Goal: Task Accomplishment & Management: Use online tool/utility

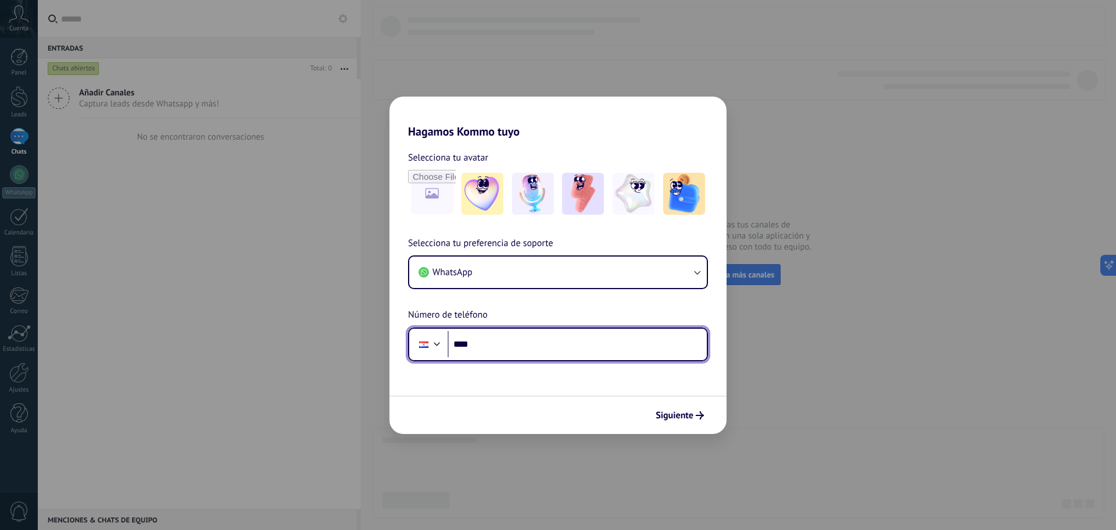
click at [593, 341] on input "****" at bounding box center [577, 344] width 259 height 27
click at [596, 335] on input "****" at bounding box center [577, 344] width 259 height 27
click at [597, 324] on div "Selecciona tu preferencia de soporte WhatsApp Número de teléfono Phone ****" at bounding box center [557, 298] width 337 height 125
click at [606, 344] on input "****" at bounding box center [577, 344] width 259 height 27
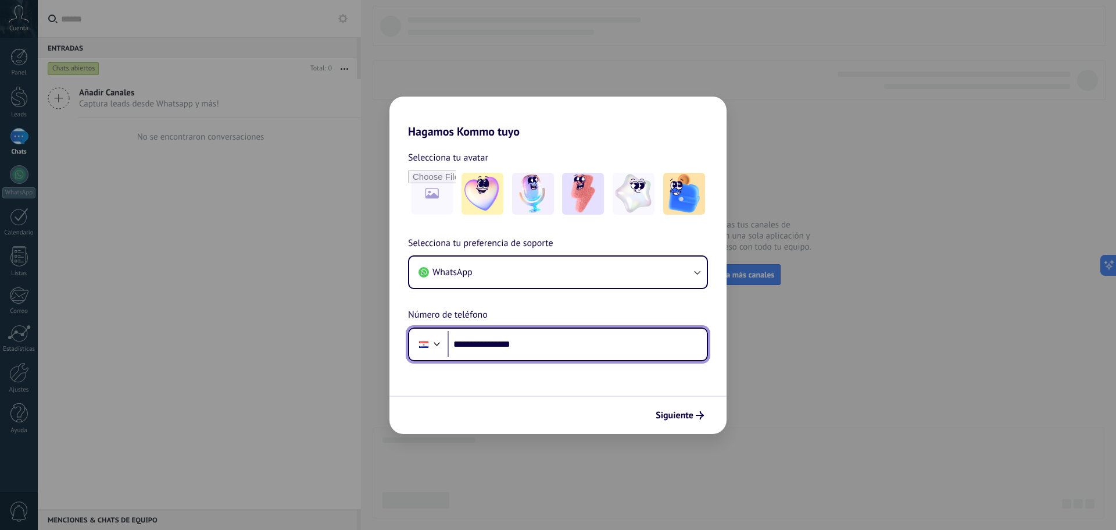
type input "**********"
click at [675, 402] on div "Siguiente" at bounding box center [557, 414] width 337 height 38
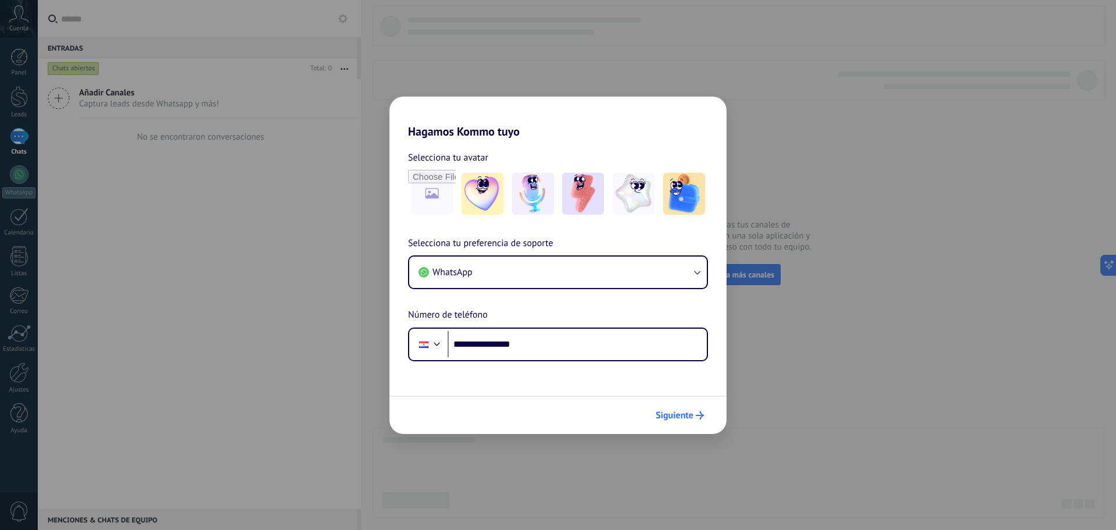
click at [677, 419] on span "Siguiente" at bounding box center [675, 415] width 38 height 8
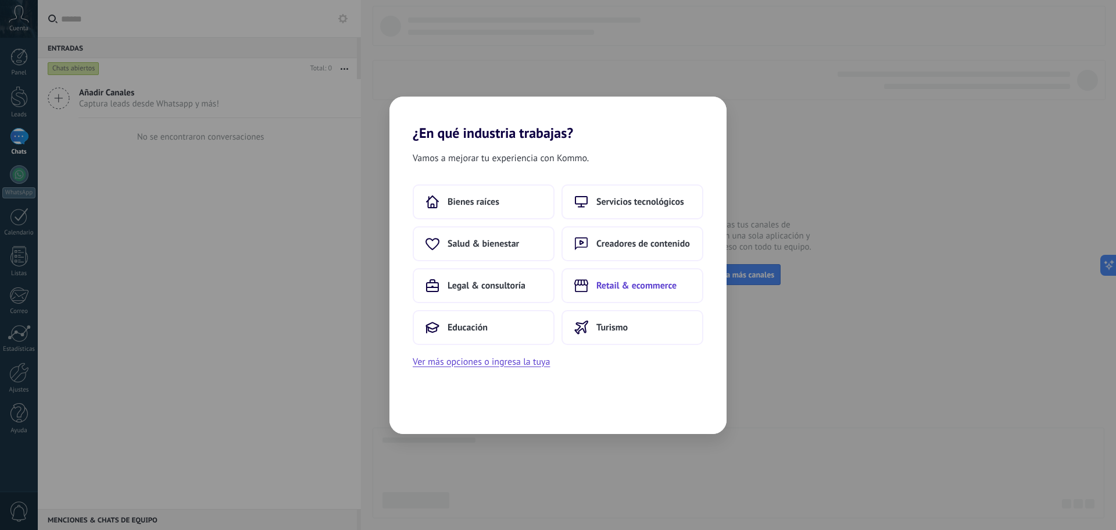
click at [631, 282] on span "Retail & ecommerce" at bounding box center [636, 286] width 80 height 12
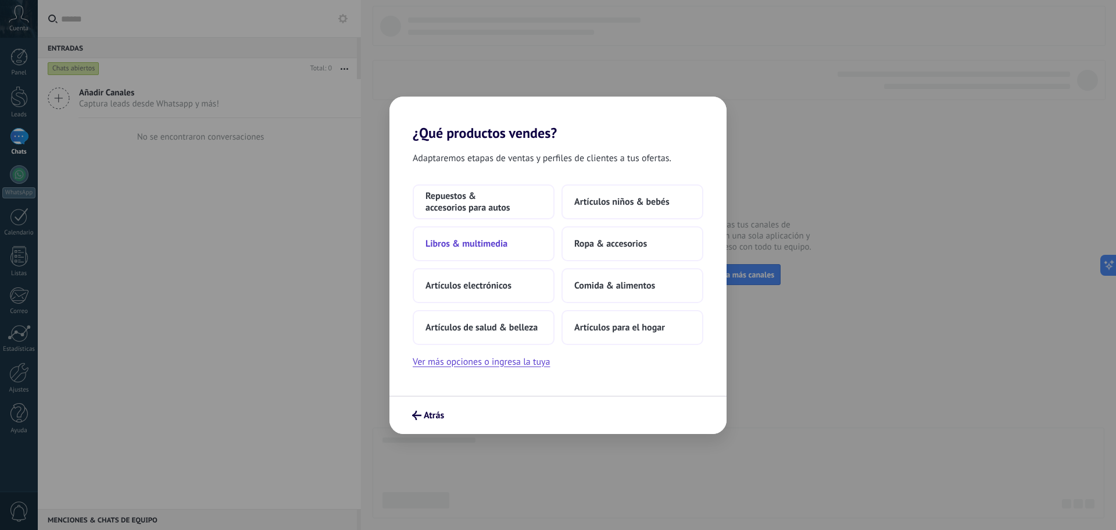
click at [527, 251] on button "Libros & multimedia" at bounding box center [484, 243] width 142 height 35
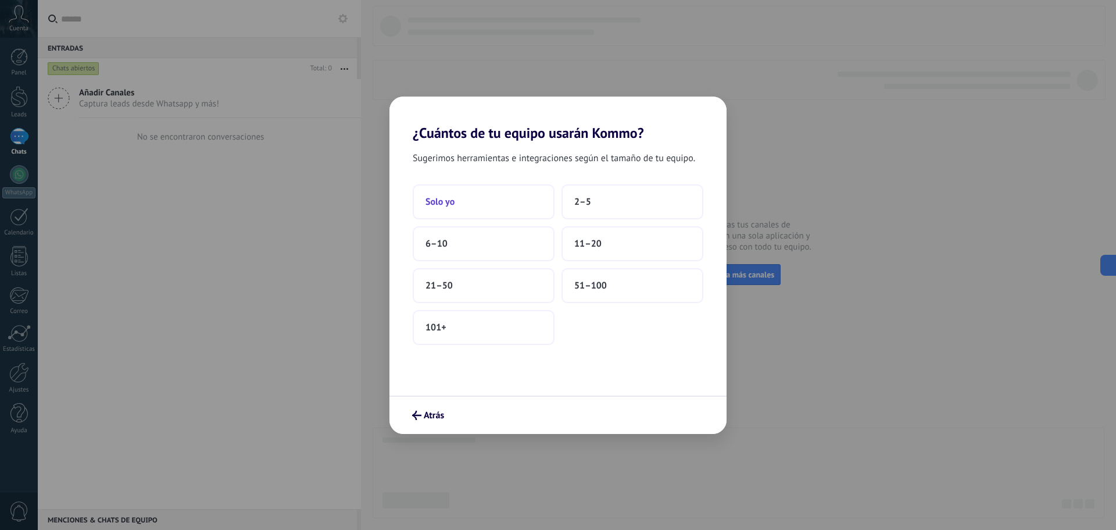
click at [519, 218] on button "Solo yo" at bounding box center [484, 201] width 142 height 35
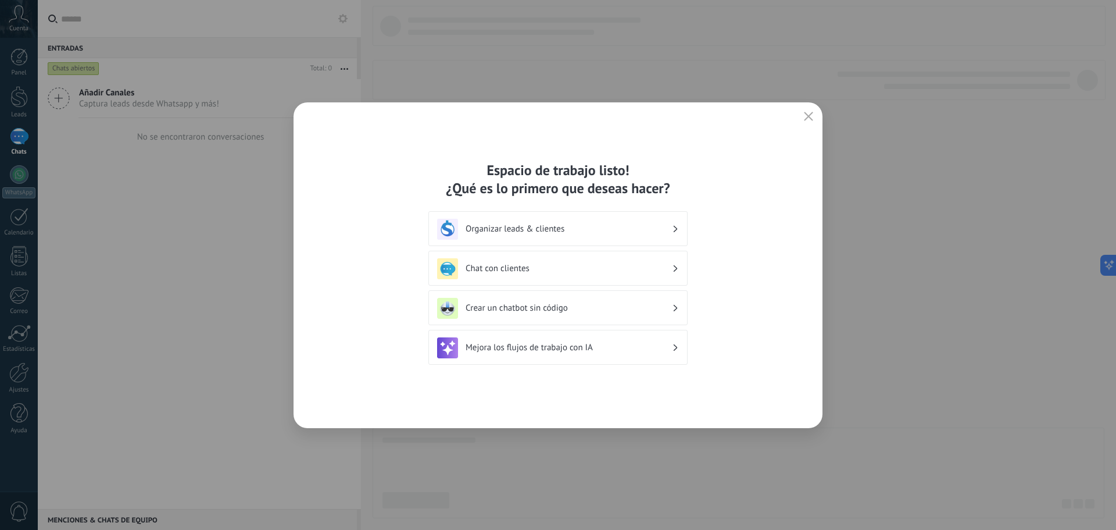
click at [622, 271] on h3 "Chat con clientes" at bounding box center [569, 268] width 206 height 11
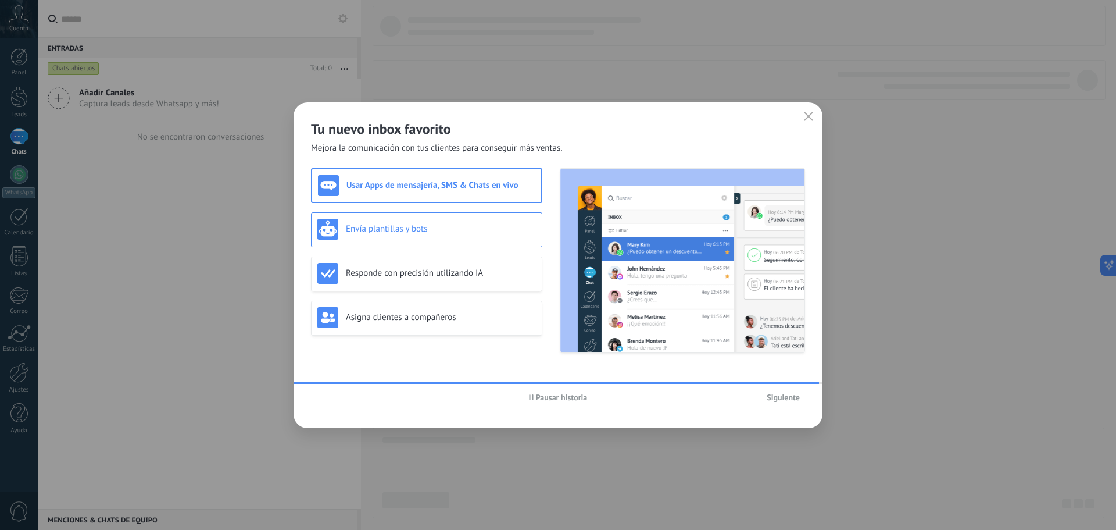
click at [514, 237] on div "Envía plantillas y bots" at bounding box center [426, 229] width 219 height 21
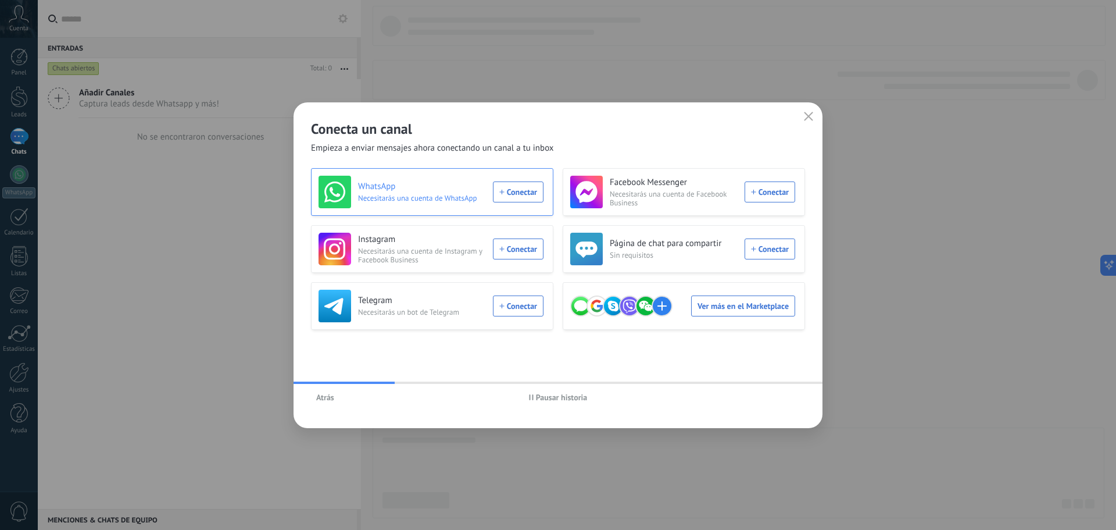
click at [521, 188] on div "WhatsApp Necesitarás una cuenta de WhatsApp Conectar" at bounding box center [431, 192] width 225 height 33
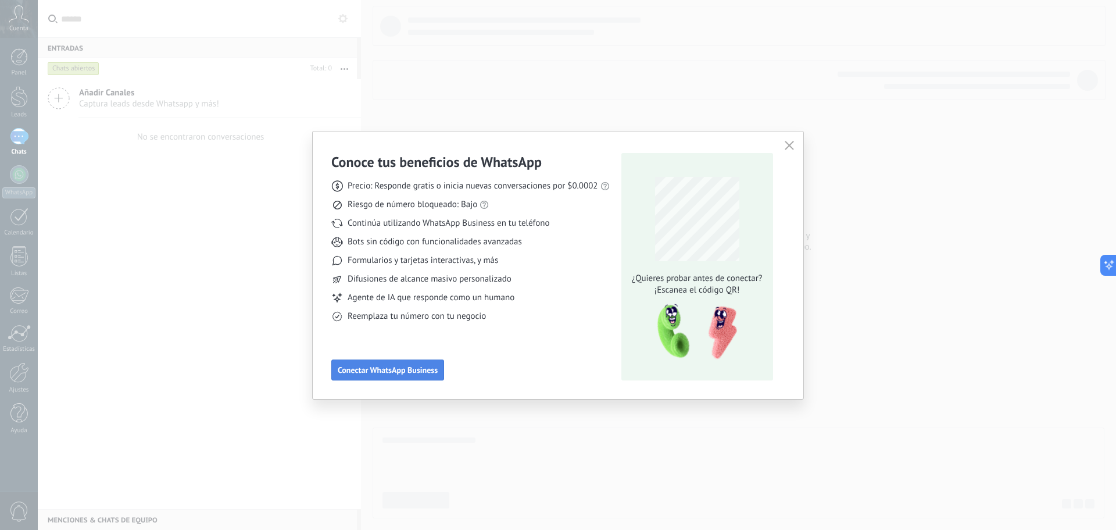
click at [405, 360] on button "Conectar WhatsApp Business" at bounding box center [387, 369] width 113 height 21
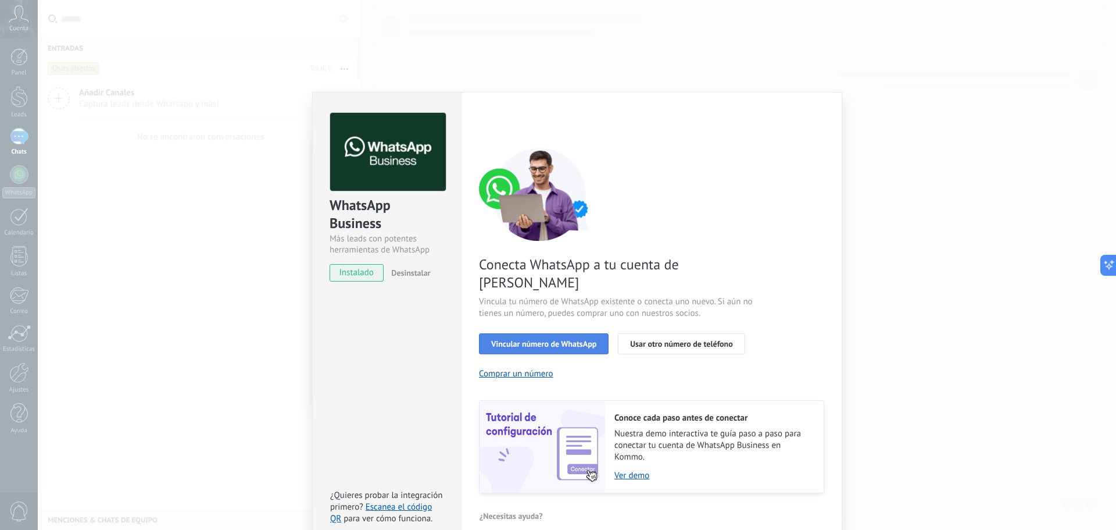
click at [593, 339] on span "Vincular número de WhatsApp" at bounding box center [543, 343] width 105 height 8
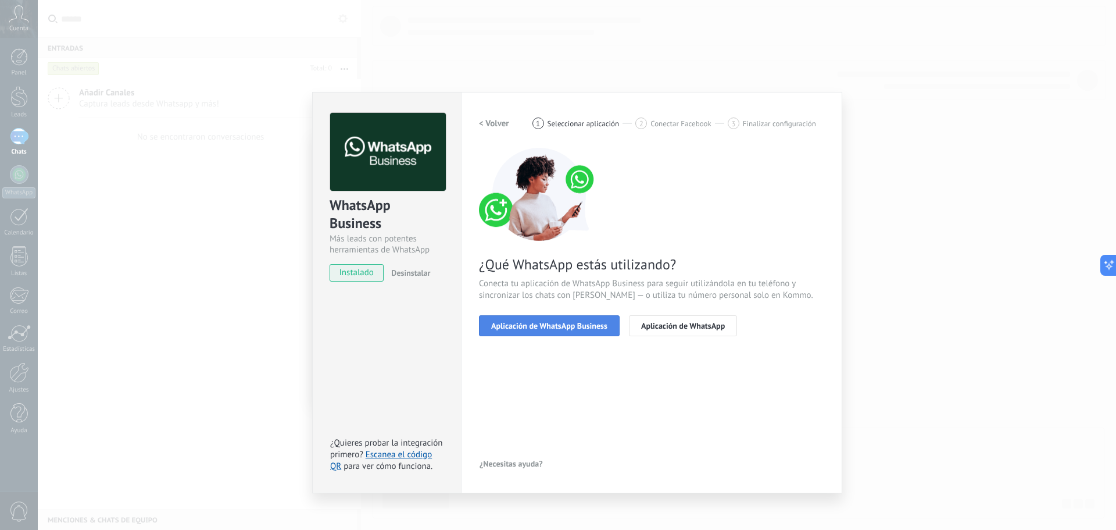
click at [597, 326] on span "Aplicación de WhatsApp Business" at bounding box center [549, 325] width 116 height 8
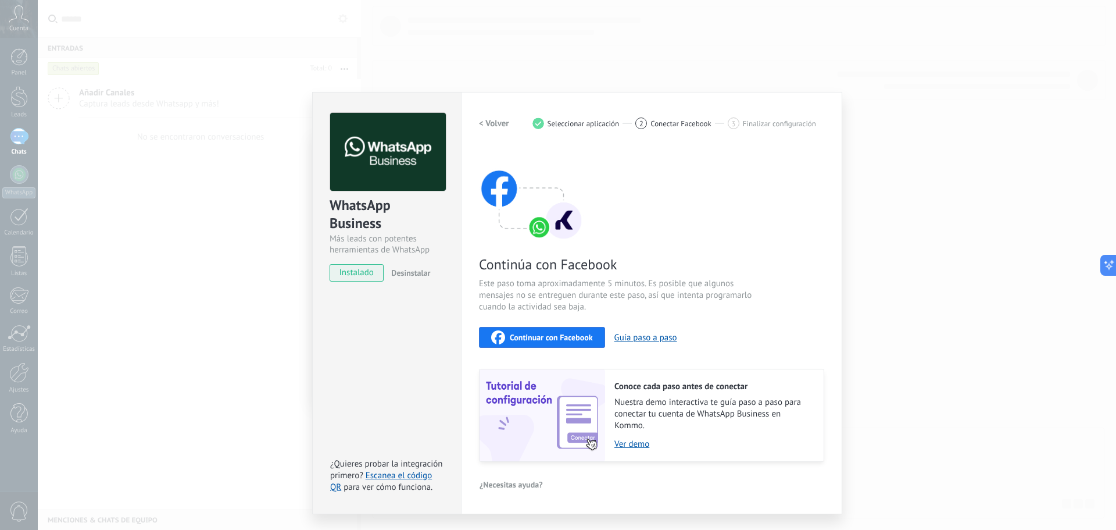
click at [403, 275] on span "Desinstalar" at bounding box center [410, 272] width 39 height 10
click at [931, 270] on div "WhatsApp Business Más leads con potentes herramientas de WhatsApp instalado Des…" at bounding box center [577, 265] width 1078 height 530
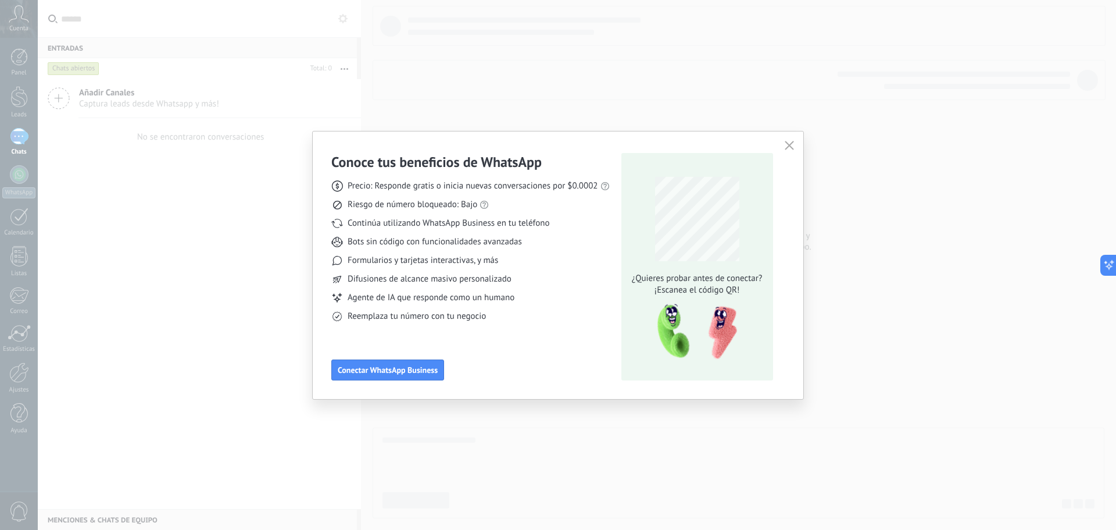
click at [102, 155] on div "Conoce tus beneficios de WhatsApp Precio: Responde gratis o inicia nuevas conve…" at bounding box center [558, 265] width 1116 height 530
click at [795, 155] on div "Conoce tus beneficios de WhatsApp Precio: Responde gratis o inicia nuevas conve…" at bounding box center [558, 264] width 491 height 267
click at [793, 149] on icon "button" at bounding box center [789, 145] width 9 height 9
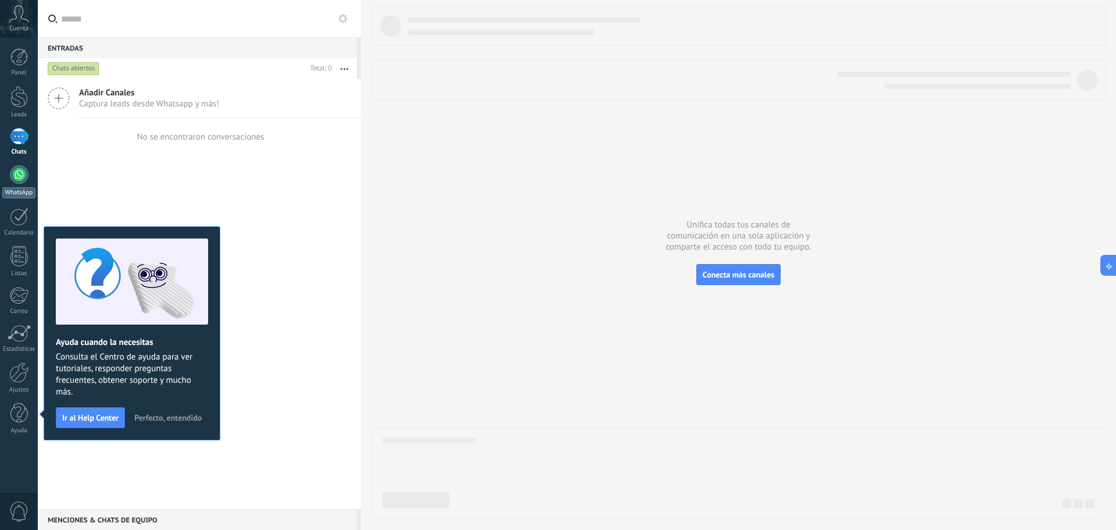
click at [22, 179] on div at bounding box center [19, 174] width 19 height 19
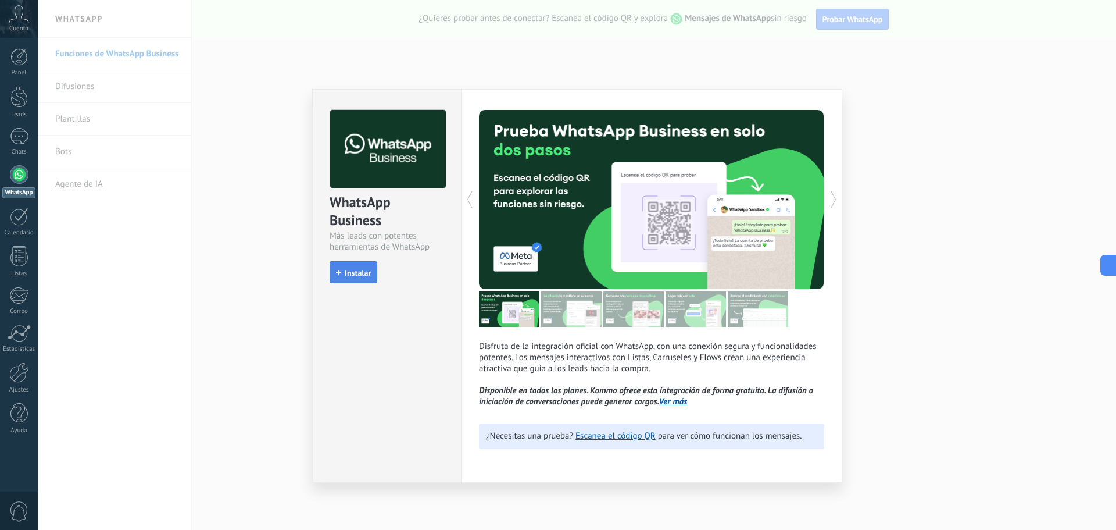
click at [368, 270] on span "Instalar" at bounding box center [358, 273] width 26 height 8
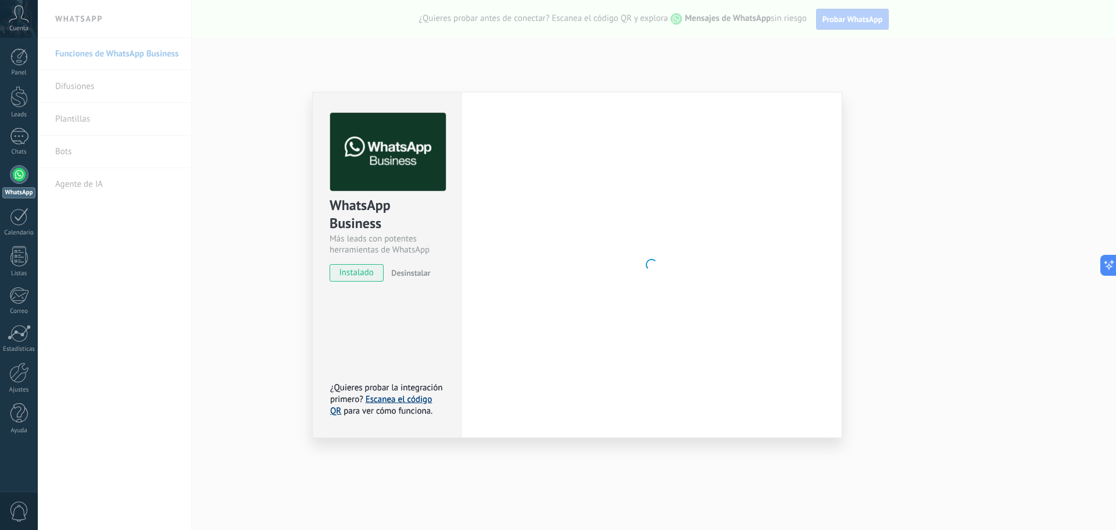
click at [417, 398] on link "Escanea el código QR" at bounding box center [381, 405] width 102 height 23
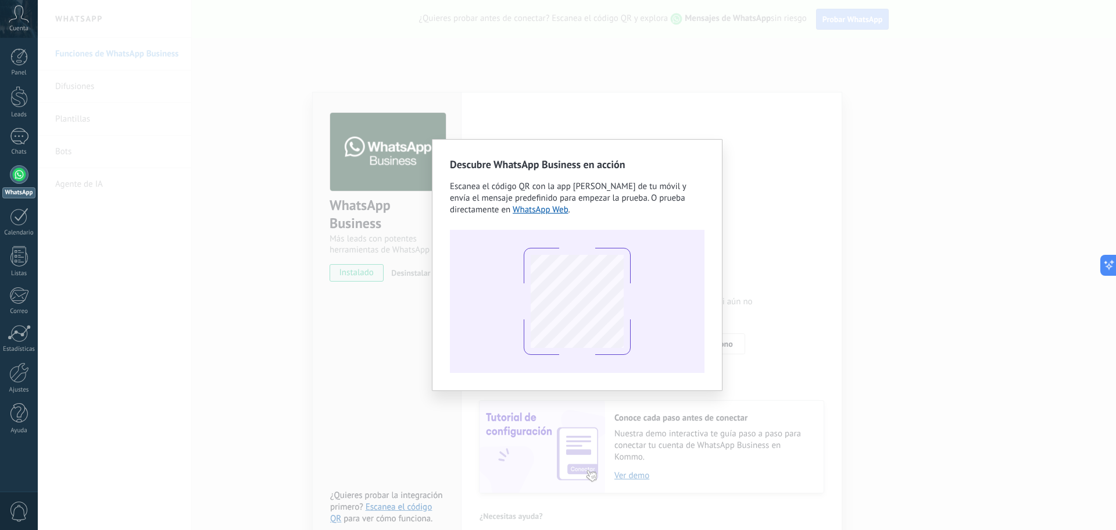
click at [806, 307] on div "Descubre WhatsApp Business en acción Escanea el código QR con la app de cámara …" at bounding box center [577, 265] width 1078 height 530
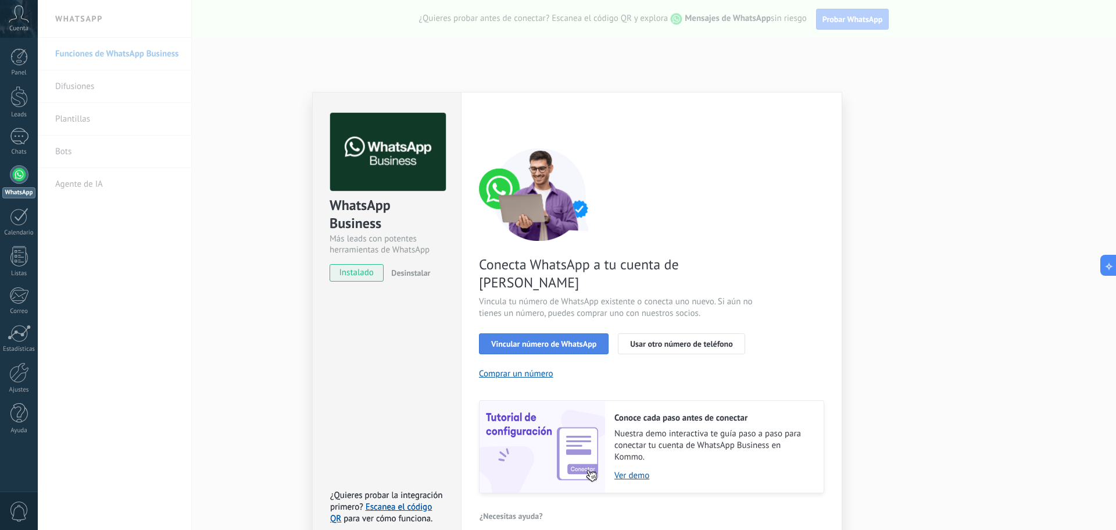
click at [592, 339] on span "Vincular número de WhatsApp" at bounding box center [543, 343] width 105 height 8
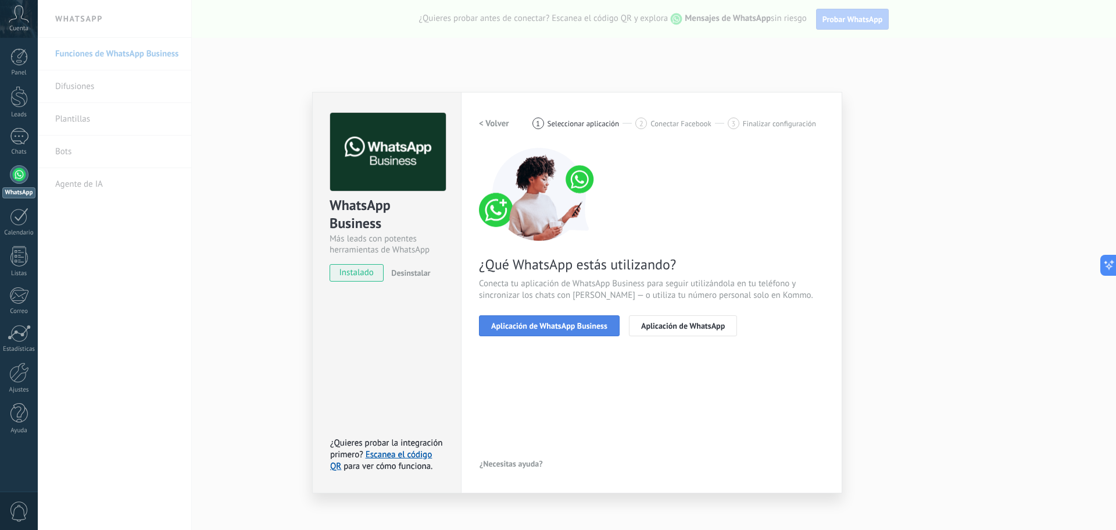
click at [603, 327] on span "Aplicación de WhatsApp Business" at bounding box center [549, 325] width 116 height 8
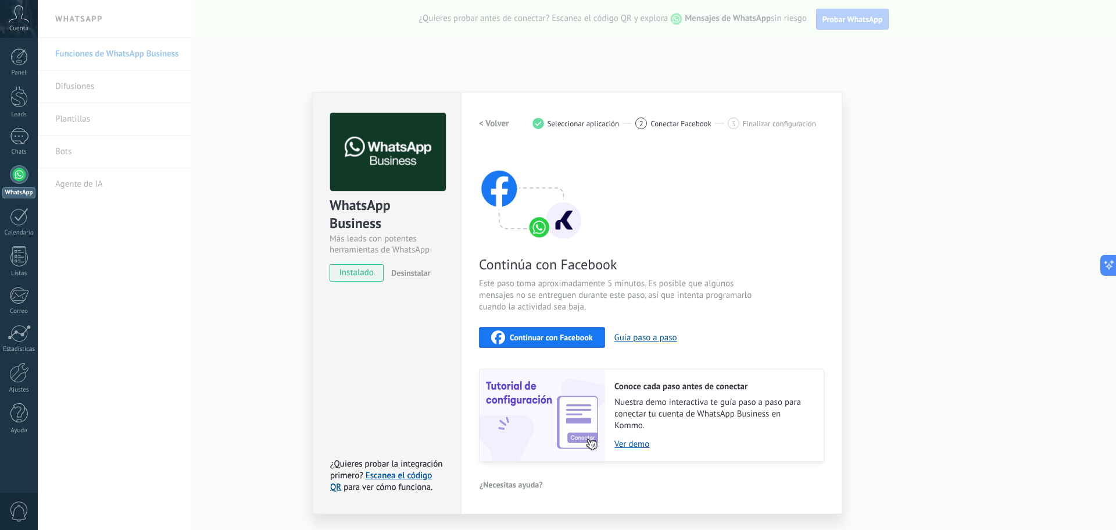
click at [597, 333] on button "Continuar con Facebook" at bounding box center [542, 337] width 126 height 21
click at [380, 474] on link "Escanea el código QR" at bounding box center [381, 481] width 102 height 23
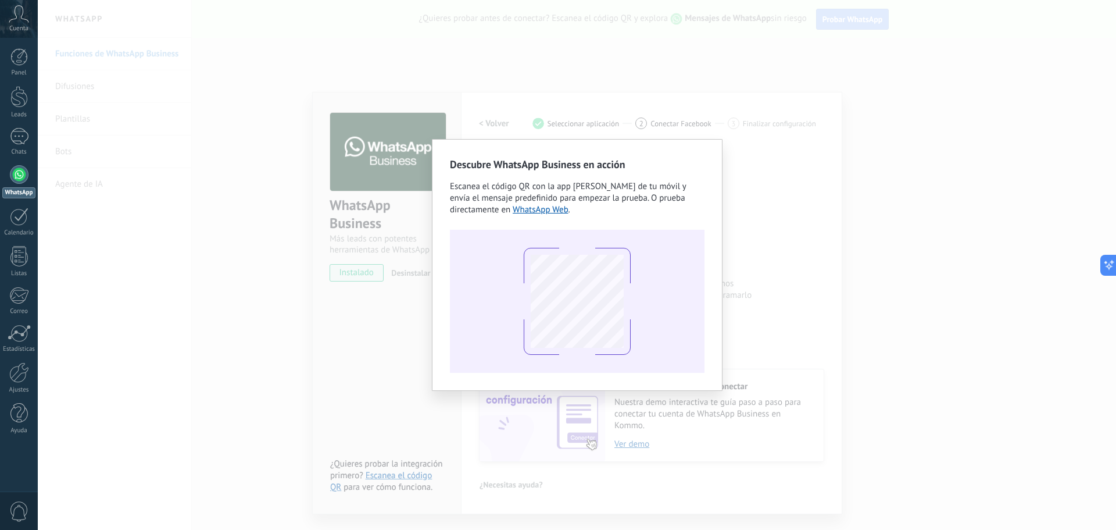
click at [914, 274] on div "Descubre WhatsApp Business en acción Escanea el código QR con la app de cámara …" at bounding box center [577, 265] width 1078 height 530
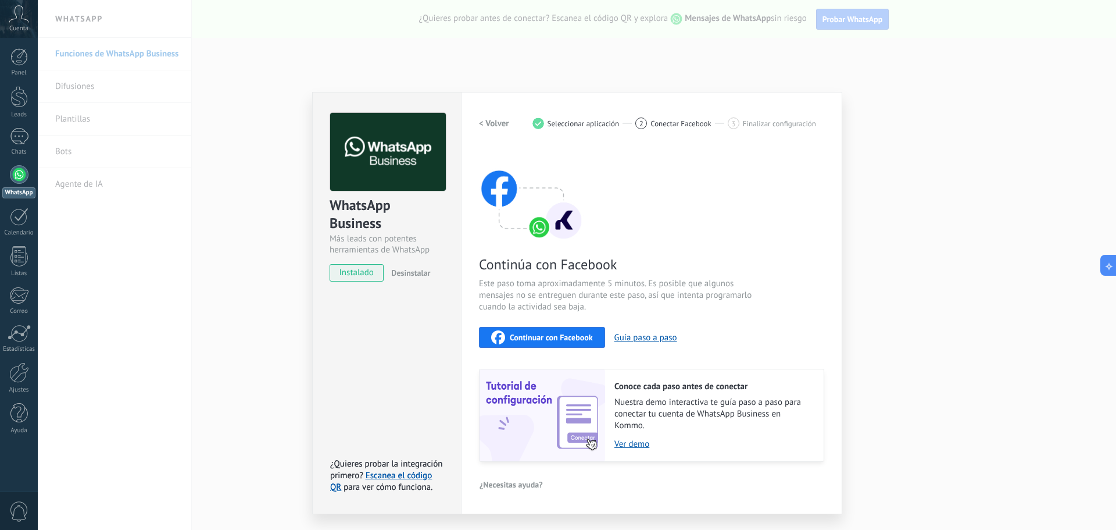
drag, startPoint x: 252, startPoint y: 217, endPoint x: 259, endPoint y: 225, distance: 10.7
click at [256, 223] on div "WhatsApp Business Más leads con potentes herramientas de WhatsApp instalado Des…" at bounding box center [577, 265] width 1078 height 530
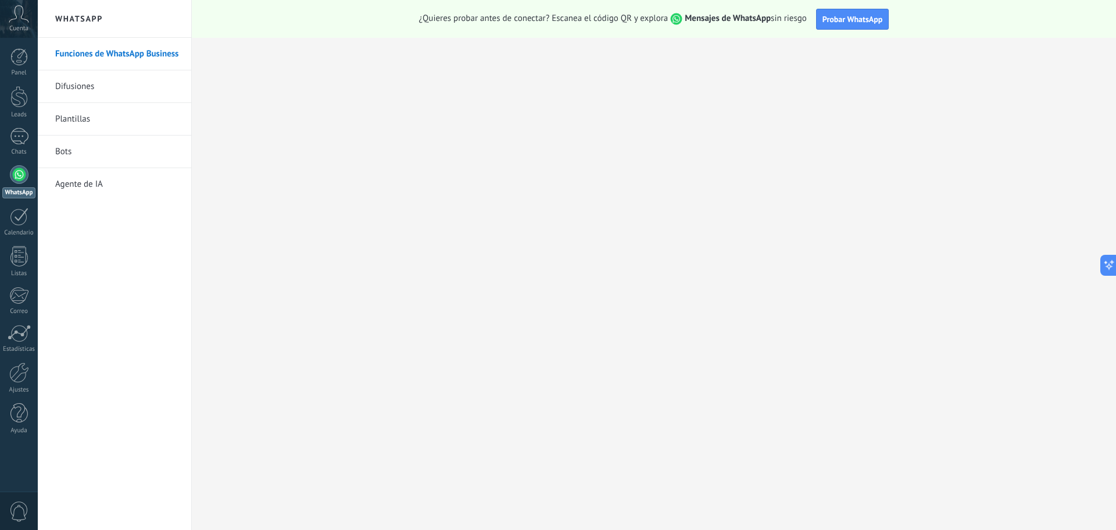
click at [24, 176] on div at bounding box center [19, 174] width 19 height 19
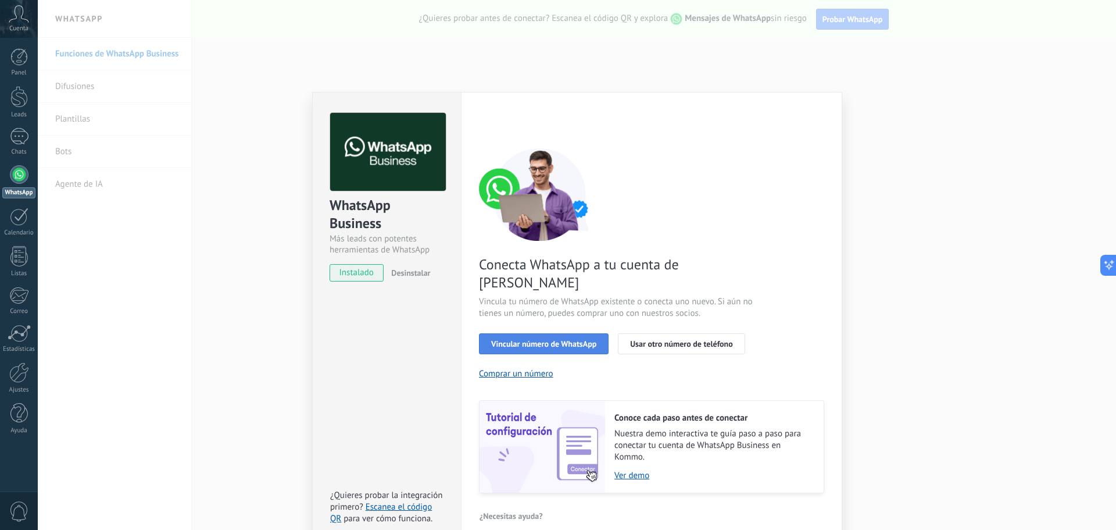
click at [557, 339] on span "Vincular número de WhatsApp" at bounding box center [543, 343] width 105 height 8
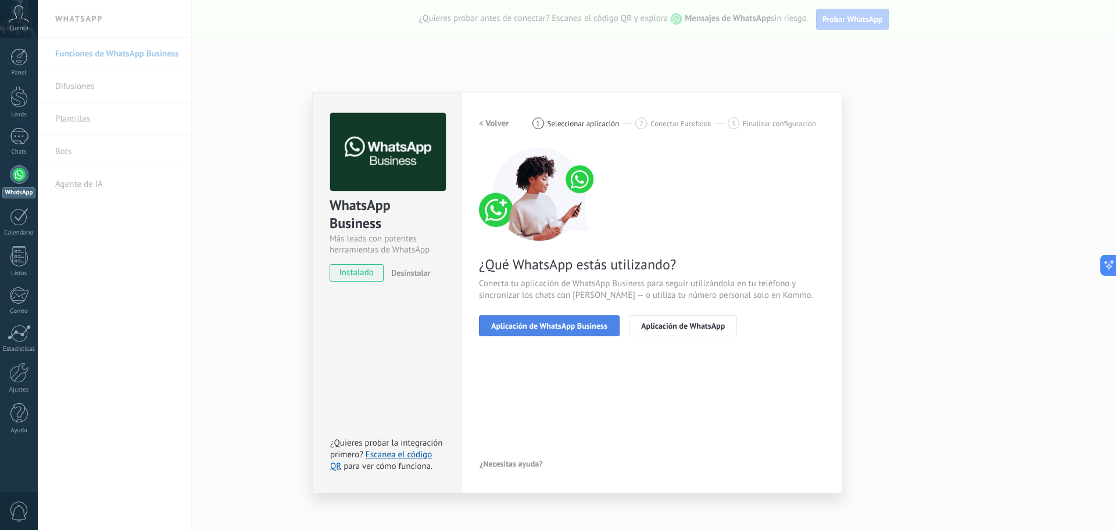
click at [592, 328] on span "Aplicación de WhatsApp Business" at bounding box center [549, 325] width 116 height 8
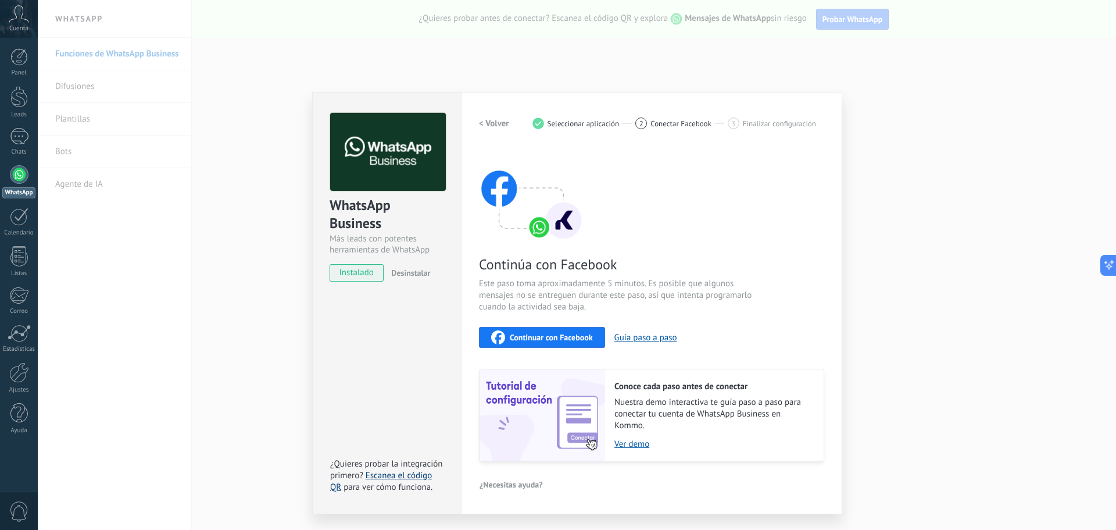
click at [408, 472] on link "Escanea el código QR" at bounding box center [381, 481] width 102 height 23
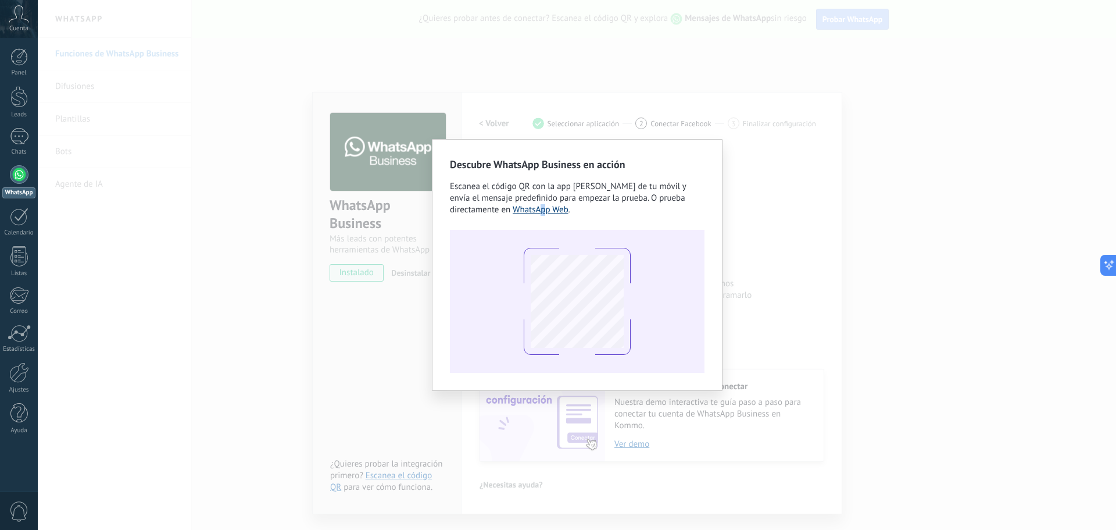
drag, startPoint x: 541, startPoint y: 222, endPoint x: 548, endPoint y: 214, distance: 9.9
click at [545, 216] on div "Descubre WhatsApp Business en acción Escanea el código QR con la app de cámara …" at bounding box center [577, 265] width 255 height 216
click at [548, 214] on link "WhatsApp Web" at bounding box center [541, 209] width 56 height 11
click at [557, 210] on link "WhatsApp Web" at bounding box center [541, 209] width 56 height 11
drag, startPoint x: 791, startPoint y: 163, endPoint x: 776, endPoint y: 169, distance: 15.7
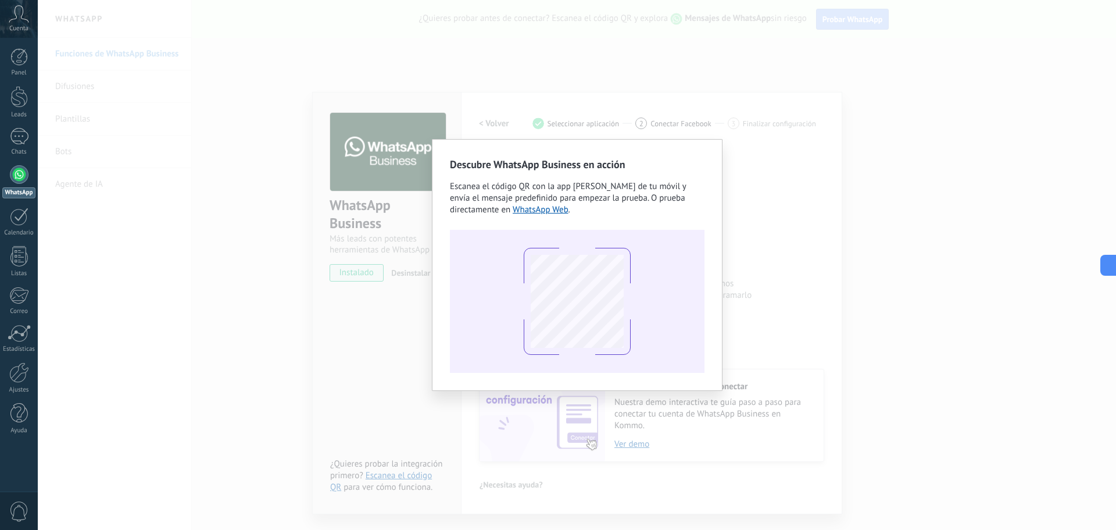
click at [782, 167] on div "Descubre WhatsApp Business en acción Escanea el código QR con la app de cámara …" at bounding box center [577, 265] width 1078 height 530
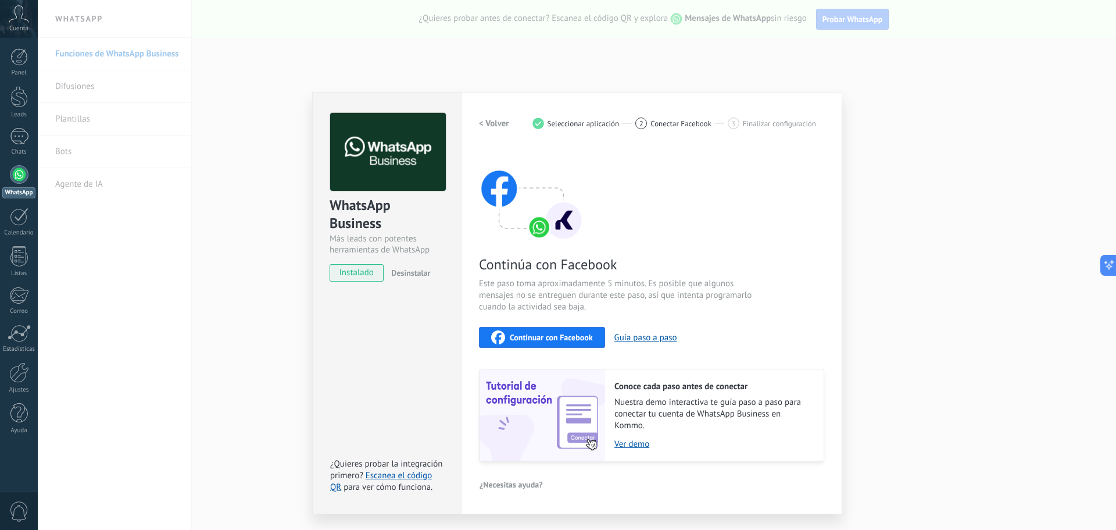
click at [582, 331] on div "Continuar con Facebook" at bounding box center [542, 337] width 102 height 14
click at [578, 337] on span "Continuar con Facebook" at bounding box center [551, 337] width 83 height 8
drag, startPoint x: 837, startPoint y: 106, endPoint x: 867, endPoint y: 105, distance: 30.2
click at [843, 105] on div "WhatsApp Business Más leads con potentes herramientas de WhatsApp instalado Des…" at bounding box center [577, 265] width 1078 height 530
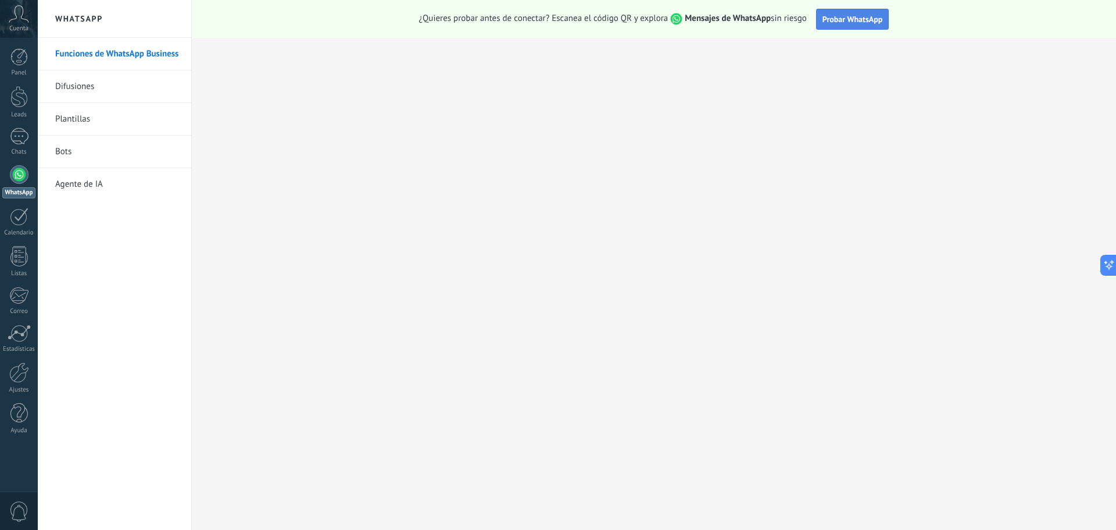
click at [829, 24] on button "Probar WhatsApp" at bounding box center [852, 19] width 73 height 21
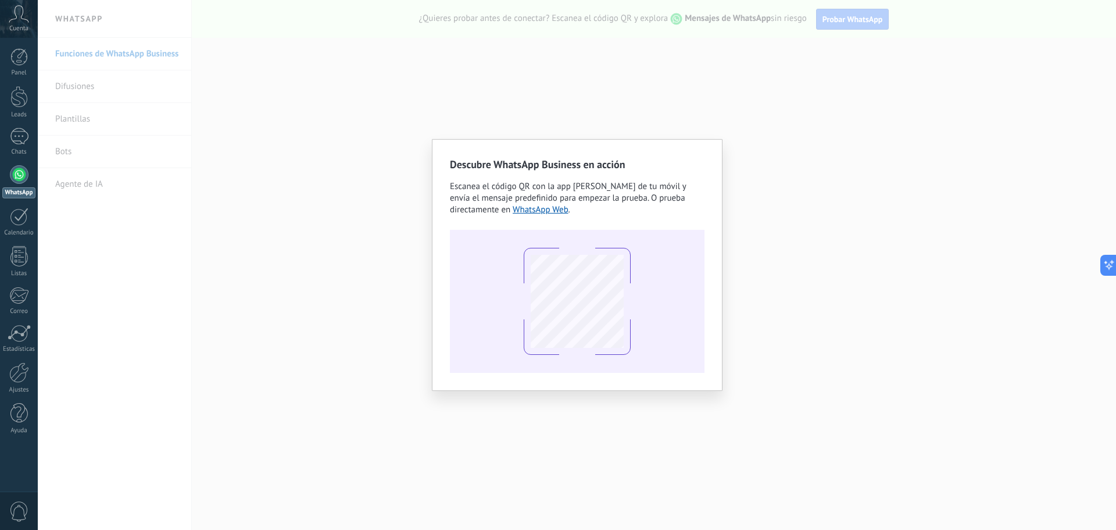
click at [886, 180] on div "Descubre WhatsApp Business en acción Escanea el código QR con la app de cámara …" at bounding box center [577, 265] width 1078 height 530
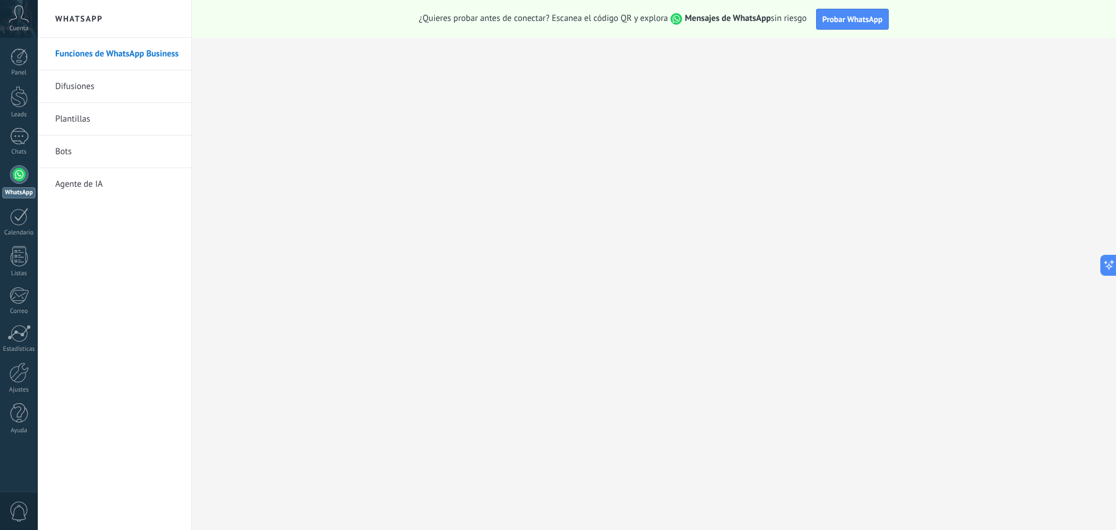
click at [20, 184] on link "WhatsApp" at bounding box center [19, 181] width 38 height 33
click at [842, 21] on span "Probar WhatsApp" at bounding box center [853, 19] width 60 height 10
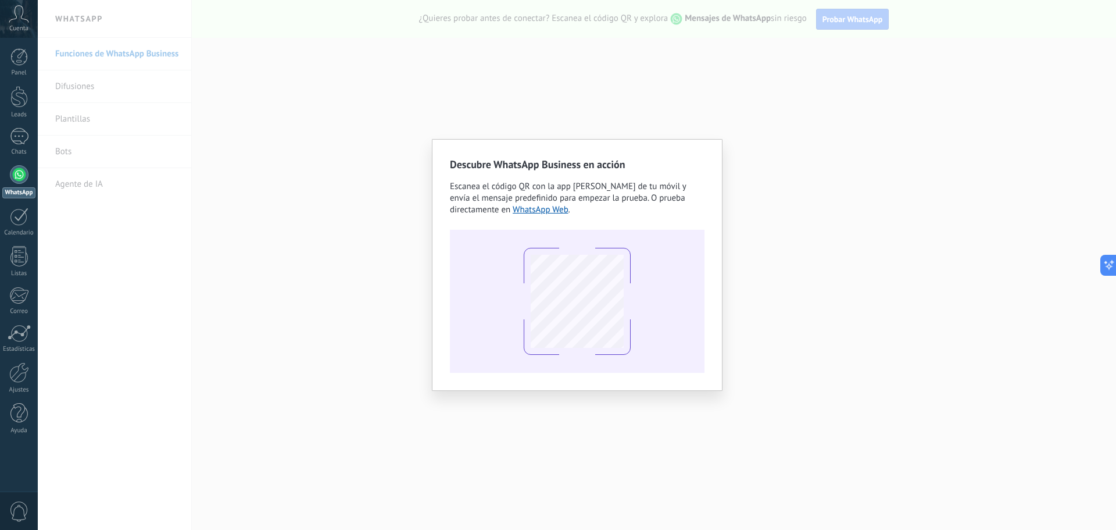
click at [352, 105] on div "Descubre WhatsApp Business en acción Escanea el código QR con la app de cámara …" at bounding box center [577, 265] width 1078 height 530
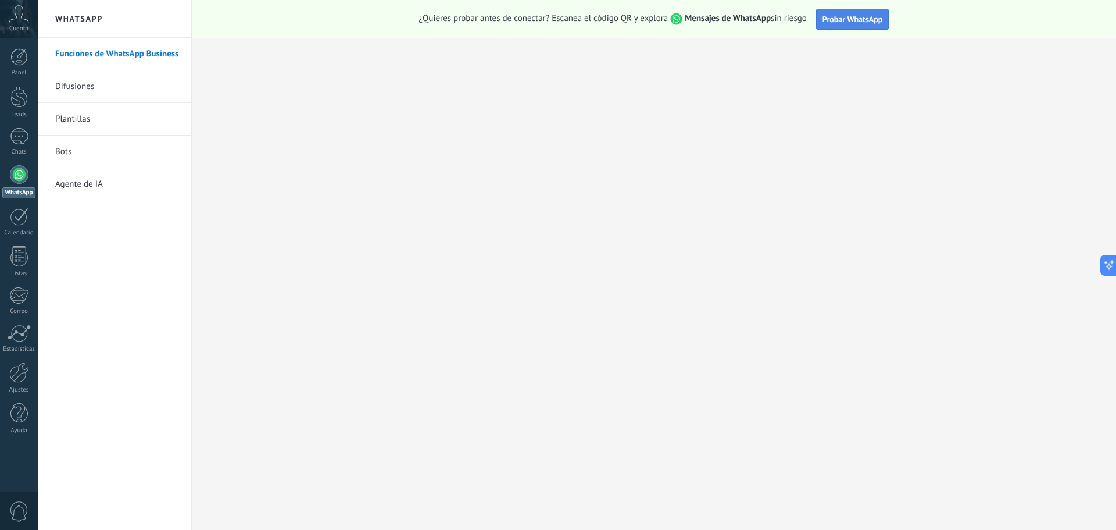
click at [842, 27] on button "Probar WhatsApp" at bounding box center [852, 19] width 73 height 21
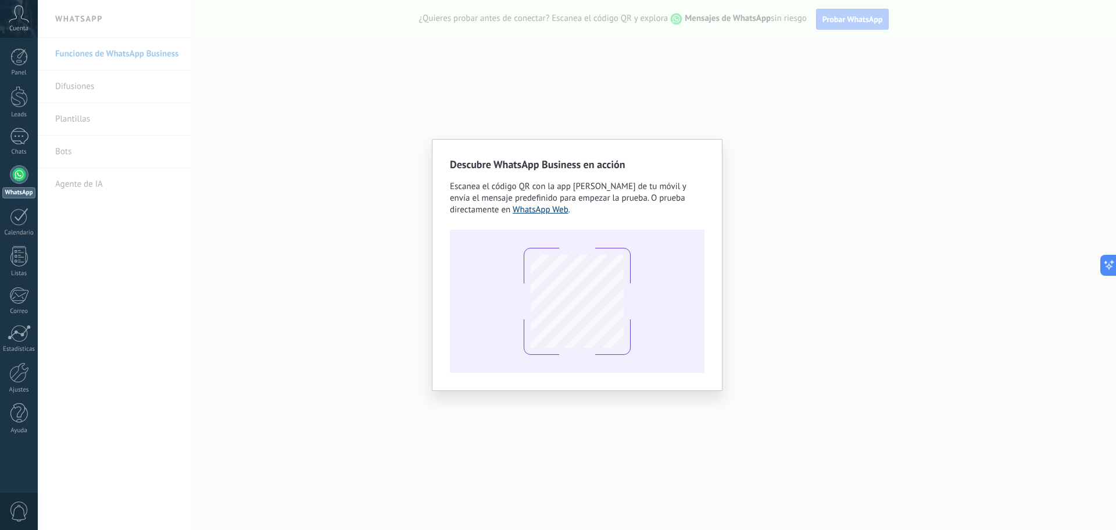
click at [553, 210] on link "WhatsApp Web" at bounding box center [541, 209] width 56 height 11
drag, startPoint x: 784, startPoint y: 91, endPoint x: 777, endPoint y: 100, distance: 11.2
click at [780, 99] on div "Descubre WhatsApp Business en acción Escanea el código QR con la app de cámara …" at bounding box center [577, 265] width 1078 height 530
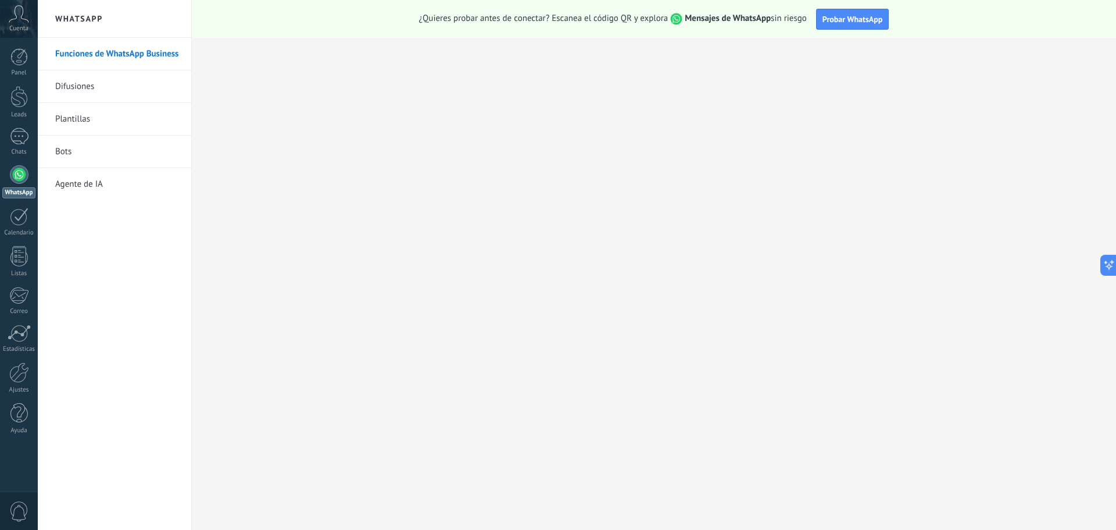
click at [8, 8] on div "Cuenta" at bounding box center [19, 19] width 38 height 38
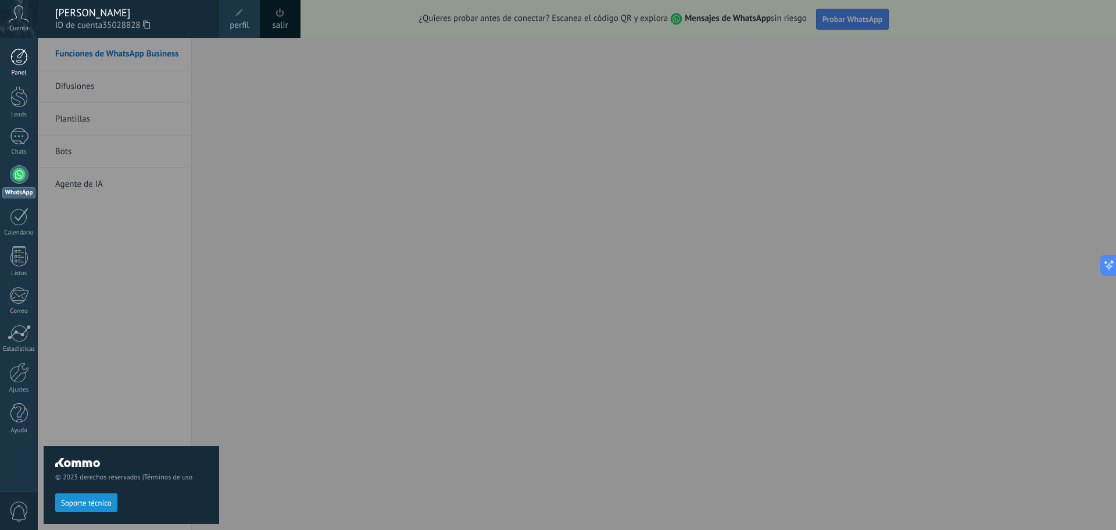
click at [26, 62] on div at bounding box center [18, 56] width 17 height 17
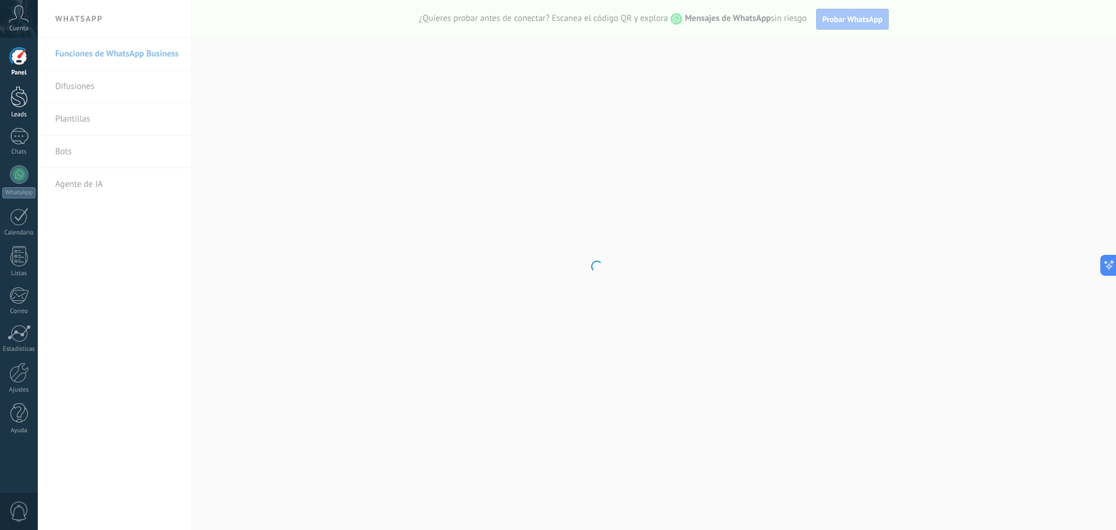
click at [20, 90] on div at bounding box center [18, 97] width 17 height 22
click at [24, 143] on div at bounding box center [19, 136] width 19 height 17
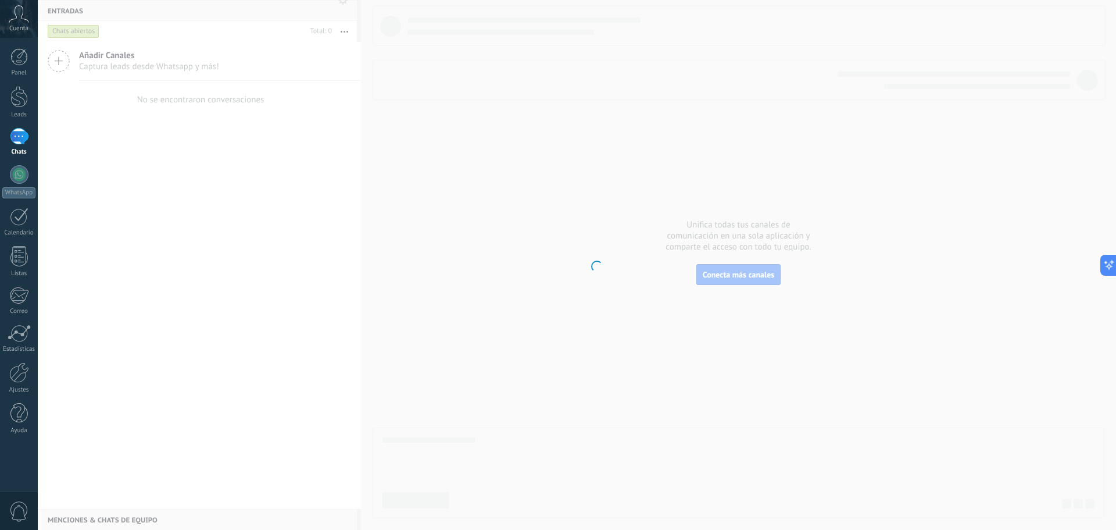
click at [718, 278] on body ".abccls-1,.abccls-2{fill-rule:evenodd}.abccls-2{fill:#fff} .abfcls-1{fill:none}…" at bounding box center [558, 265] width 1116 height 530
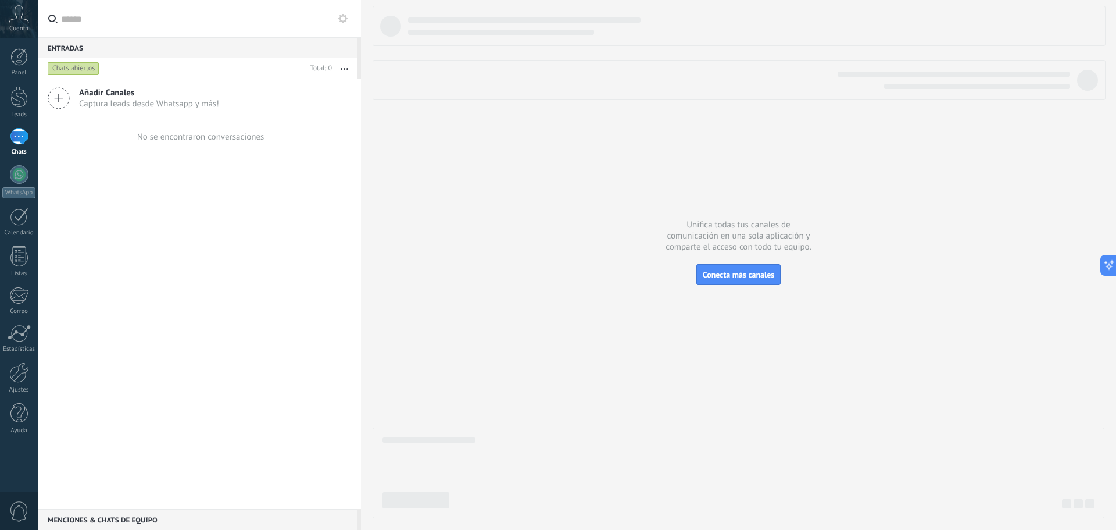
click at [160, 94] on span "Añadir Canales" at bounding box center [149, 92] width 140 height 11
click at [176, 88] on div "Entradas 0 Chats abiertos Total: 0 Silenciar Acciones múltiples" at bounding box center [199, 265] width 323 height 530
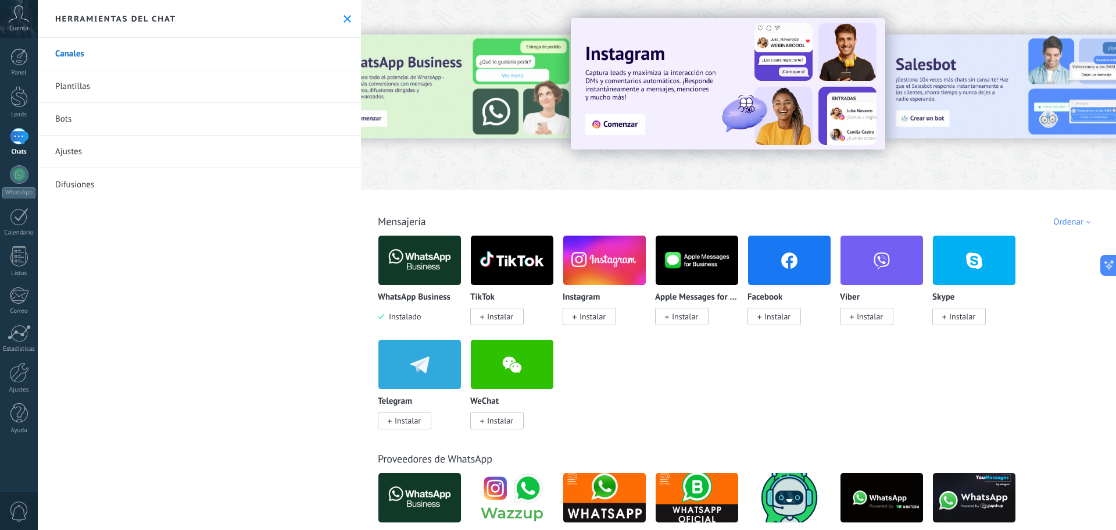
click at [422, 299] on p "WhatsApp Business" at bounding box center [414, 297] width 73 height 10
click at [429, 277] on img at bounding box center [419, 260] width 83 height 56
click at [423, 302] on p "WhatsApp Business" at bounding box center [414, 297] width 73 height 10
click at [413, 311] on div "WhatsApp Business Instalado" at bounding box center [420, 307] width 84 height 30
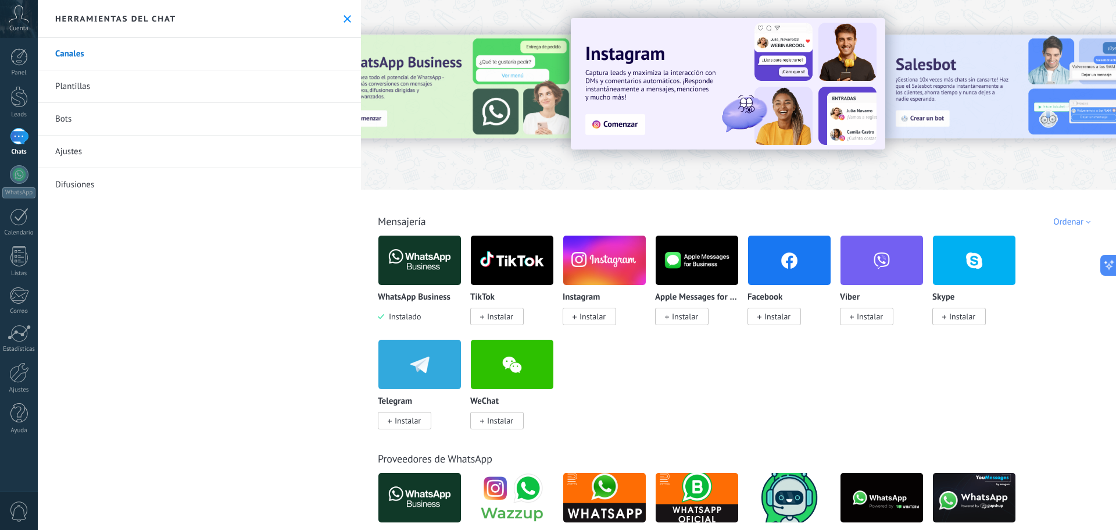
click at [404, 319] on span "Instalado" at bounding box center [402, 316] width 37 height 10
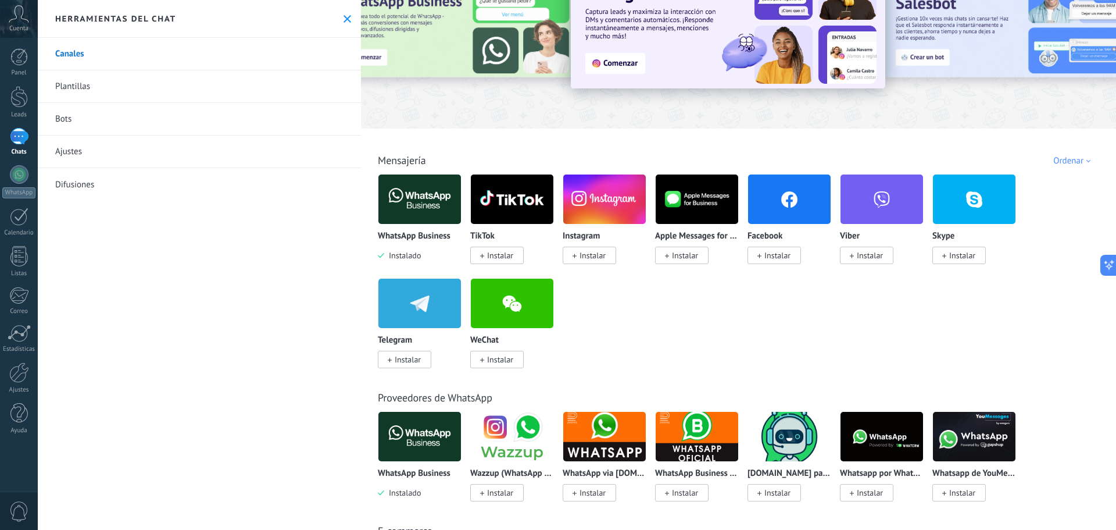
scroll to position [116, 0]
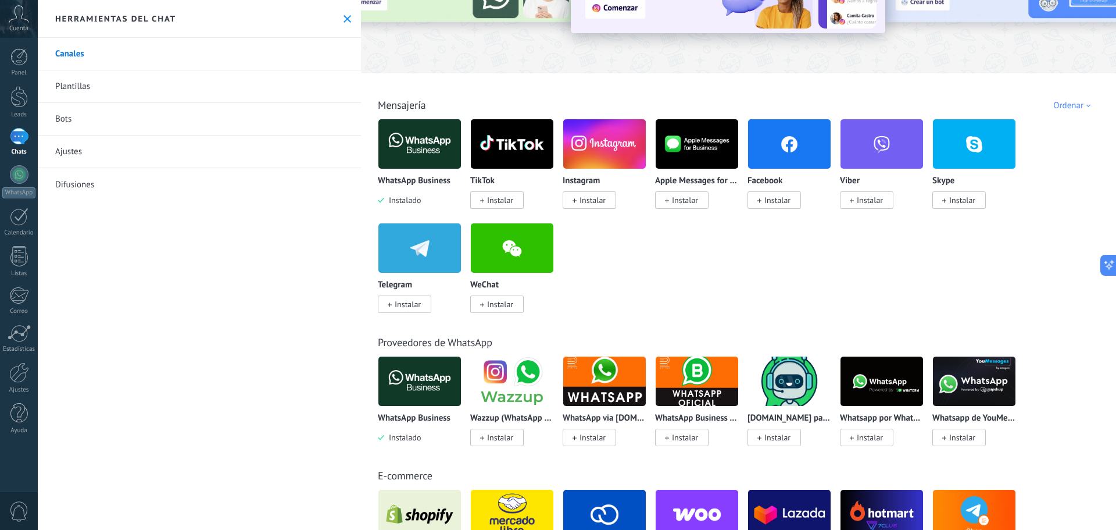
click at [426, 377] on img at bounding box center [419, 381] width 83 height 56
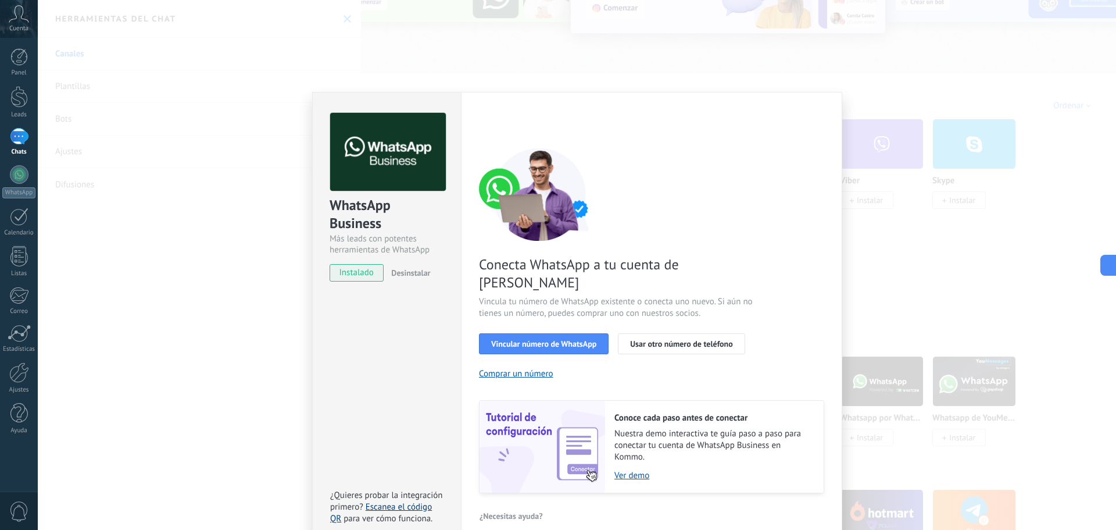
click at [401, 501] on link "Escanea el código QR" at bounding box center [381, 512] width 102 height 23
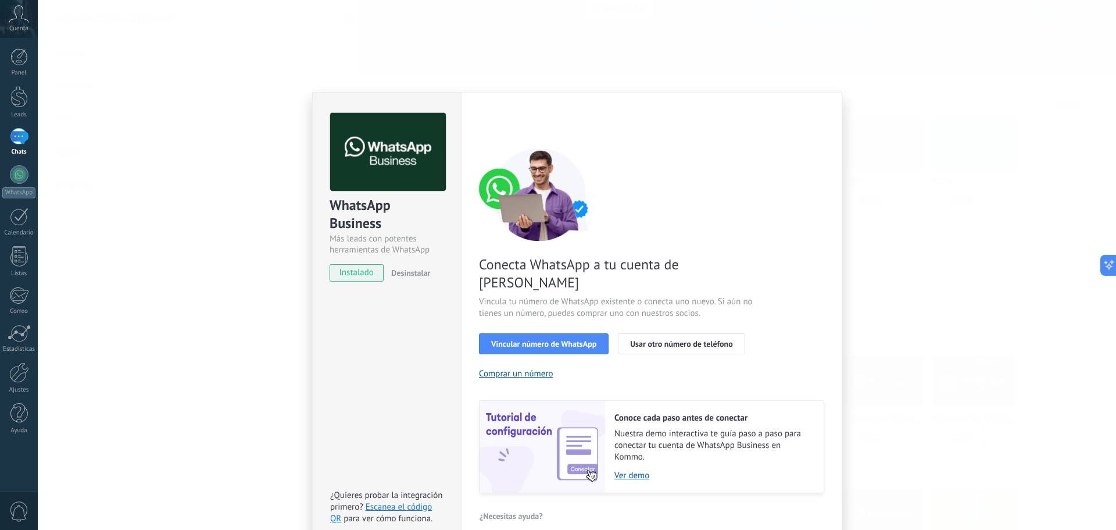
click at [571, 326] on body ".abccls-1,.abccls-2{fill-rule:evenodd}.abccls-2{fill:#fff} .abfcls-1{fill:none}…" at bounding box center [558, 265] width 1116 height 530
click at [545, 339] on span "Vincular número de WhatsApp" at bounding box center [543, 343] width 105 height 8
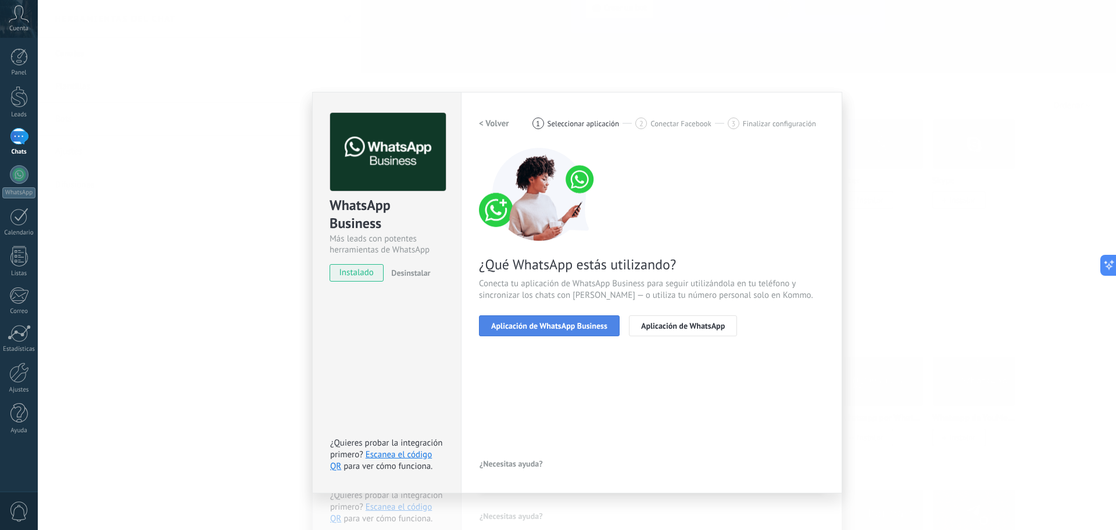
click at [515, 335] on button "Aplicación de WhatsApp Business" at bounding box center [549, 325] width 141 height 21
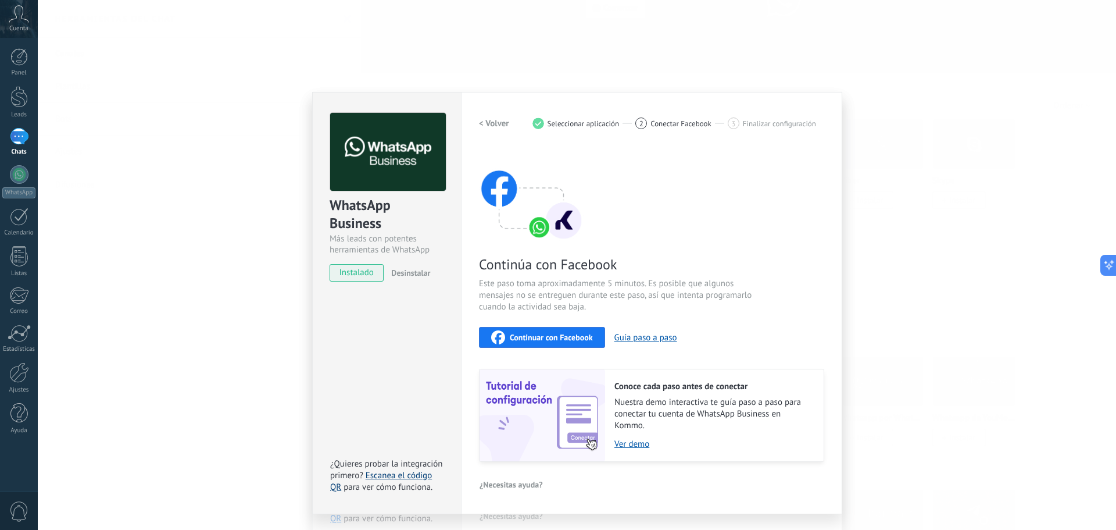
click at [405, 475] on link "Escanea el código QR" at bounding box center [381, 481] width 102 height 23
